Goal: Task Accomplishment & Management: Manage account settings

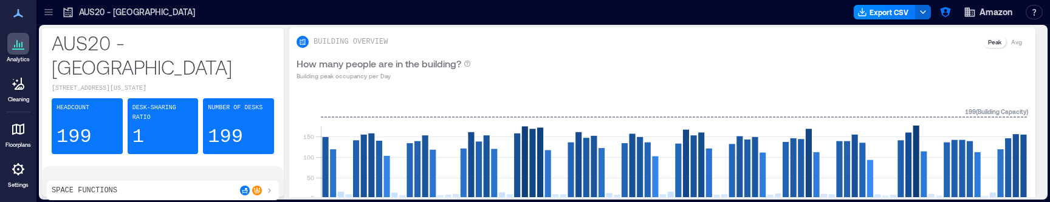
click at [50, 8] on icon at bounding box center [49, 12] width 12 height 12
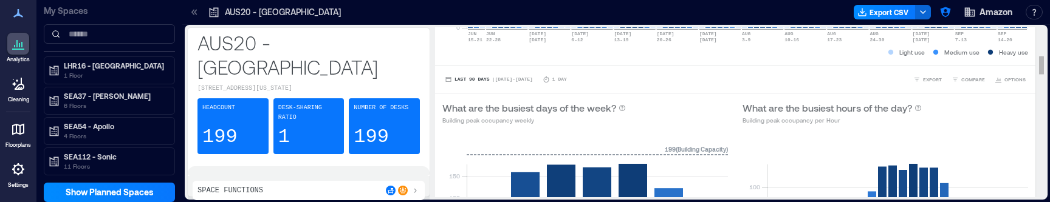
scroll to position [19, 0]
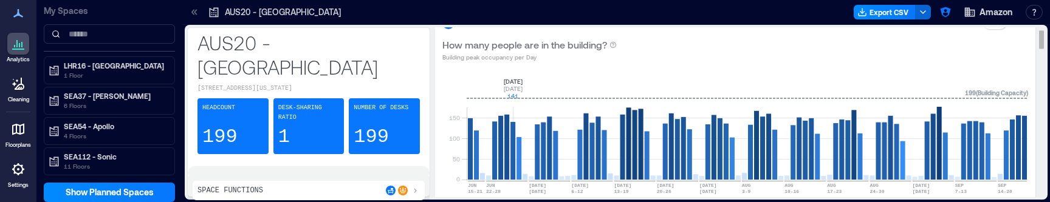
click at [543, 138] on rect at bounding box center [747, 128] width 561 height 103
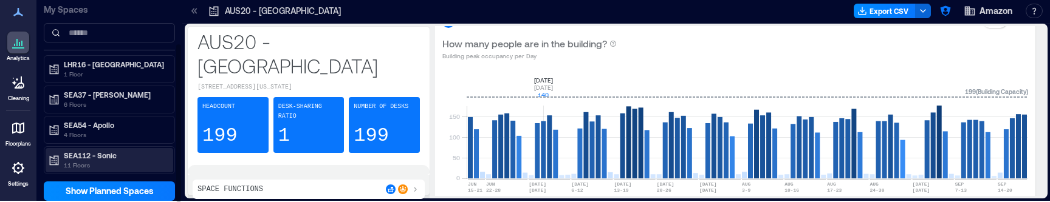
click at [105, 157] on p "SEA112 - Sonic" at bounding box center [115, 156] width 102 height 10
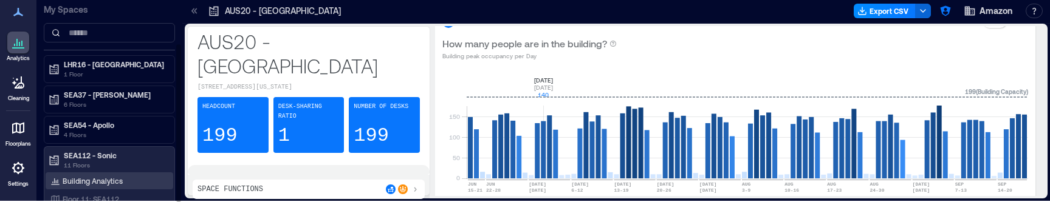
scroll to position [0, 0]
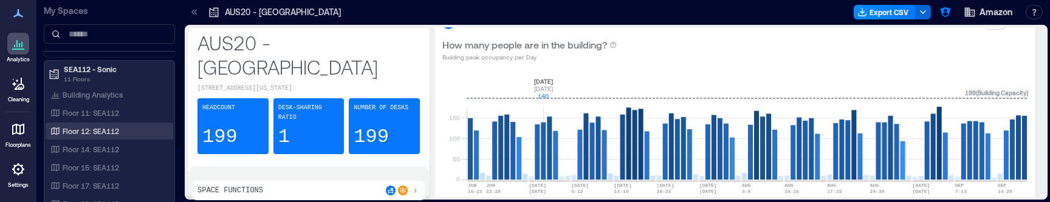
click at [104, 132] on p "Floor 12: SEA112" at bounding box center [91, 131] width 56 height 10
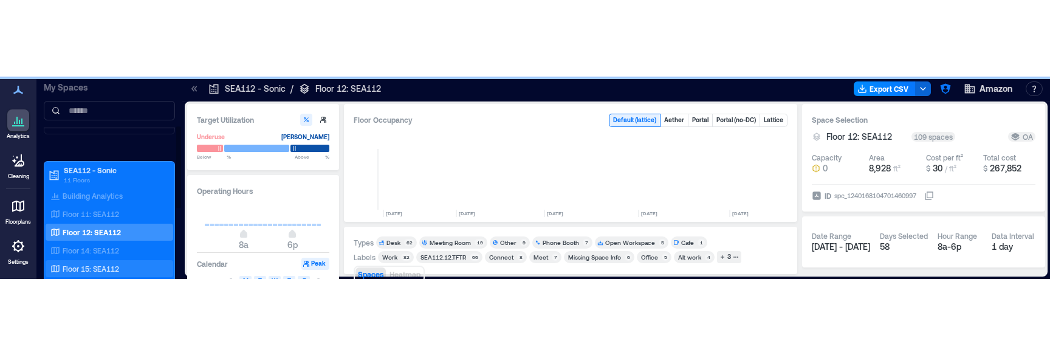
scroll to position [0, 1482]
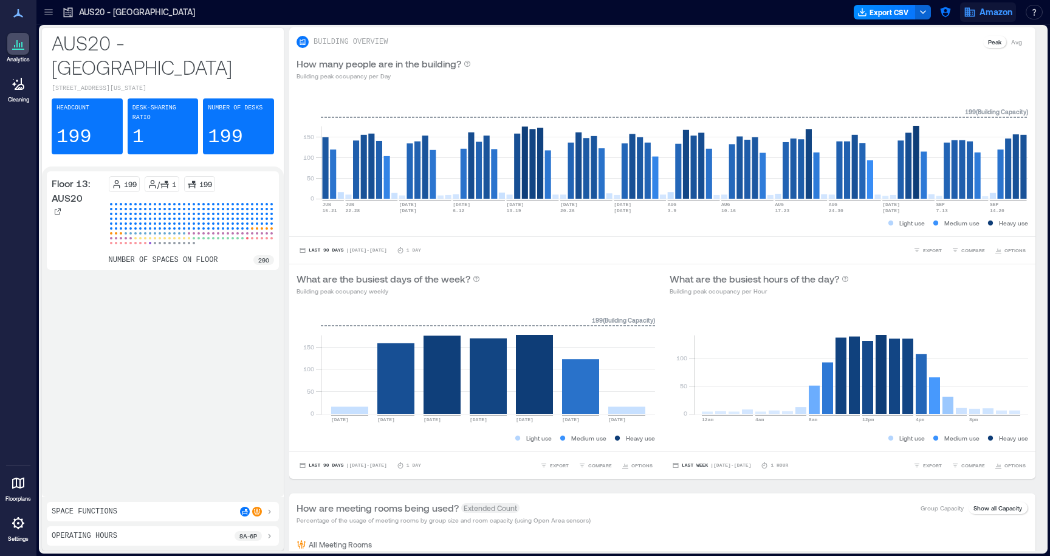
click at [996, 9] on span "Amazon" at bounding box center [995, 12] width 33 height 12
click at [24, 527] on icon at bounding box center [18, 523] width 15 height 15
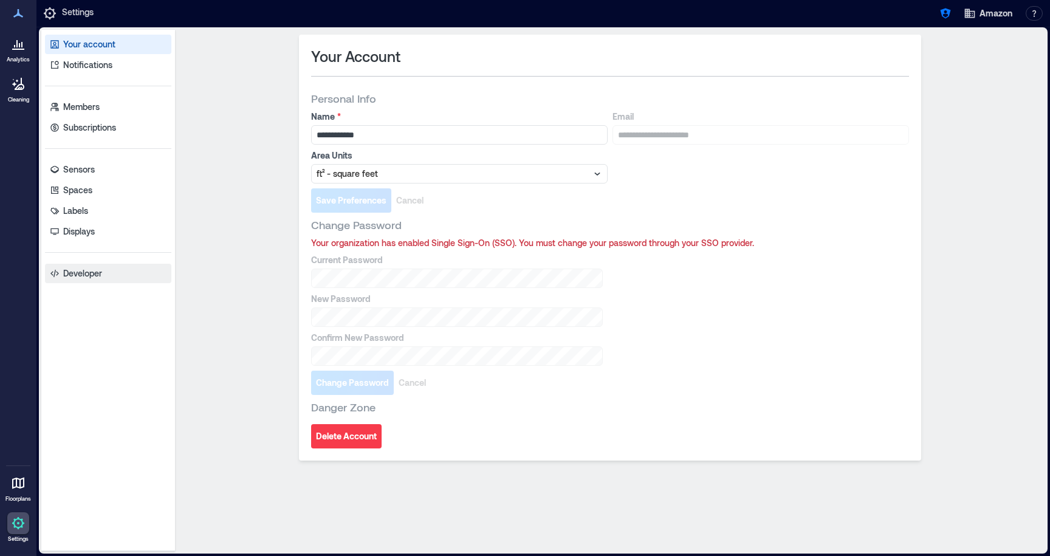
click at [94, 268] on p "Developer" at bounding box center [82, 273] width 39 height 12
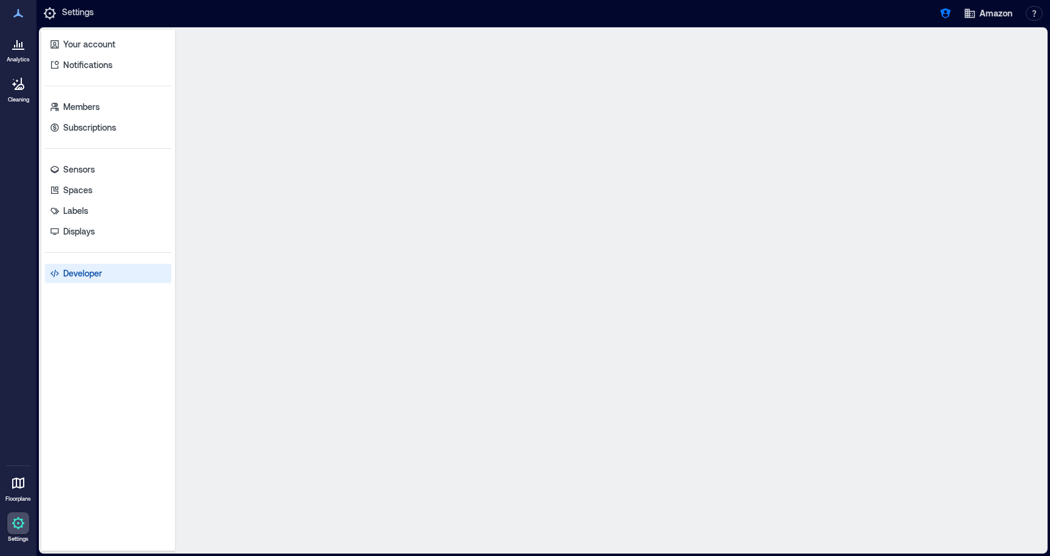
select select "*****"
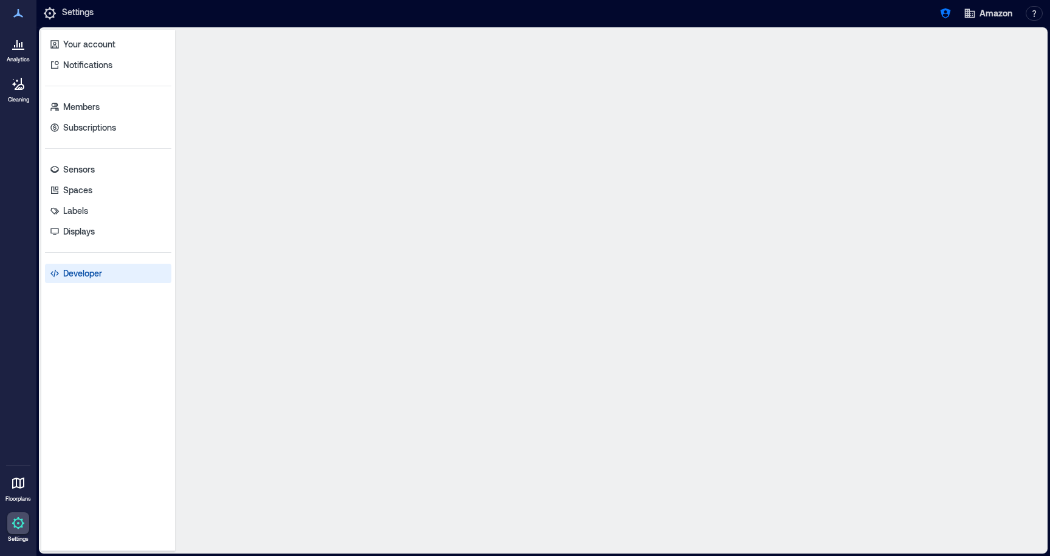
select select "*****"
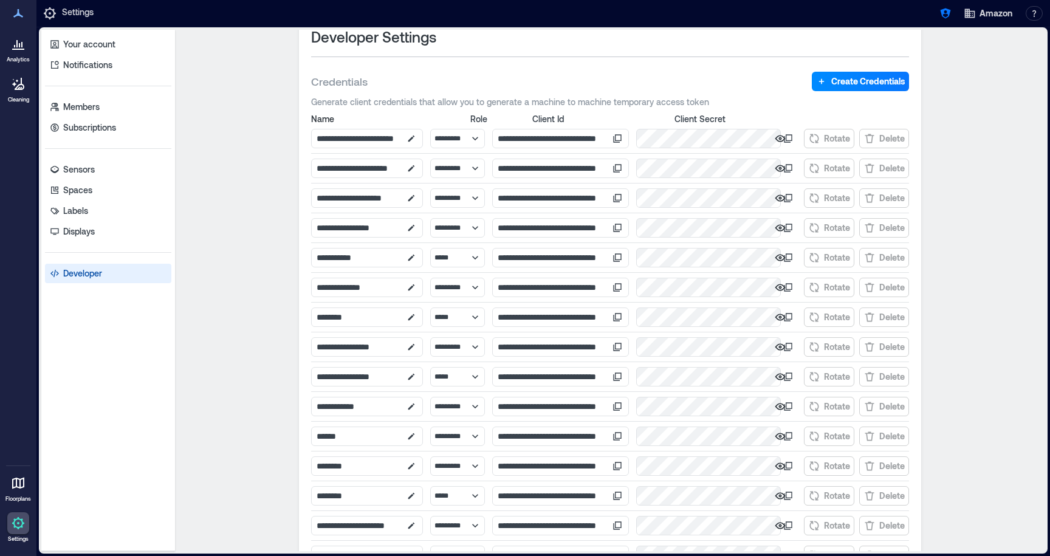
scroll to position [22, 0]
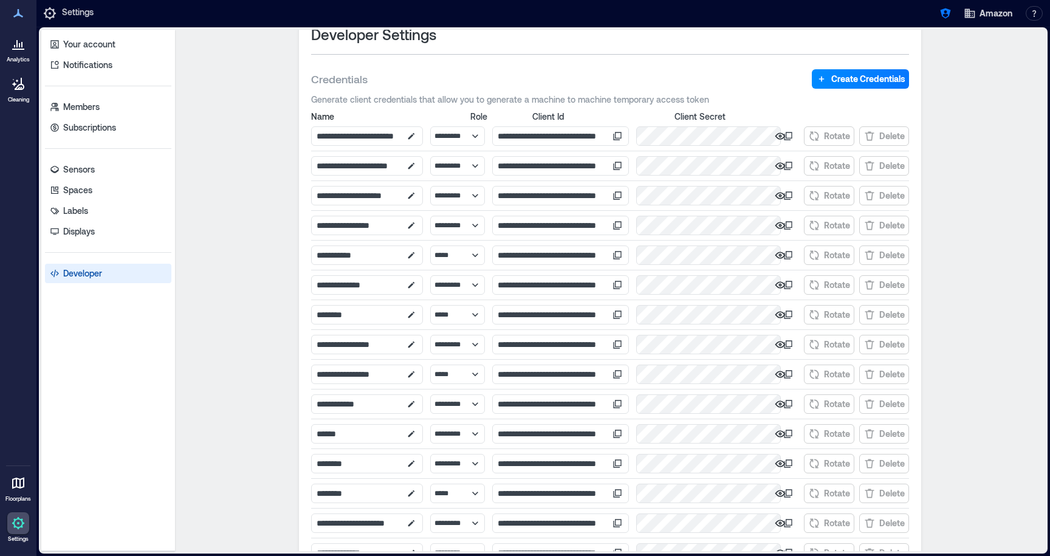
click at [621, 252] on icon at bounding box center [618, 254] width 7 height 7
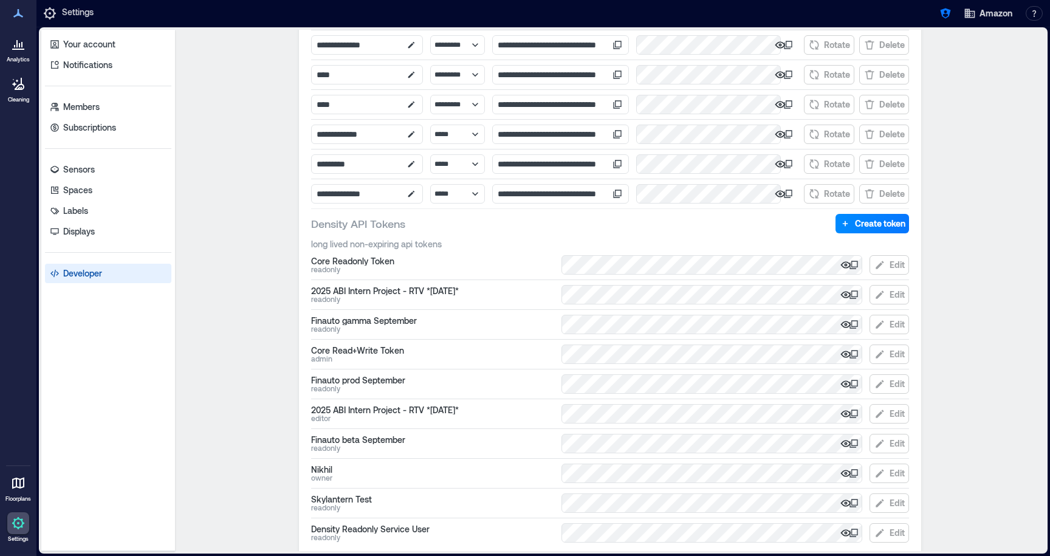
scroll to position [533, 0]
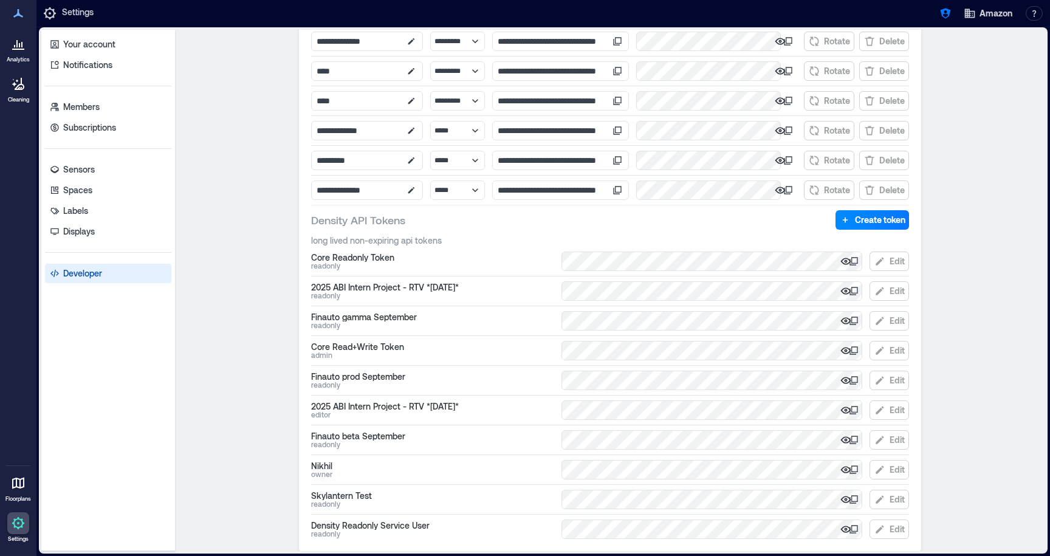
click at [855, 532] on icon at bounding box center [854, 528] width 7 height 7
